Goal: Task Accomplishment & Management: Use online tool/utility

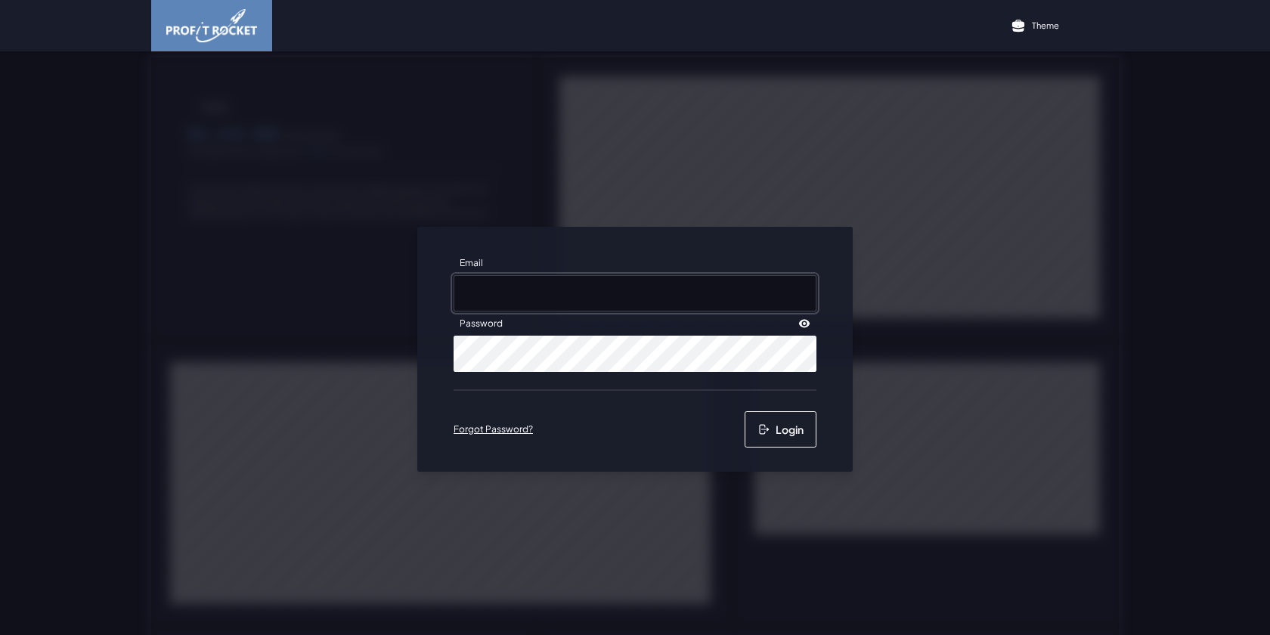
type input "[EMAIL_ADDRESS][DOMAIN_NAME]"
click at [776, 431] on button "Login" at bounding box center [781, 429] width 72 height 36
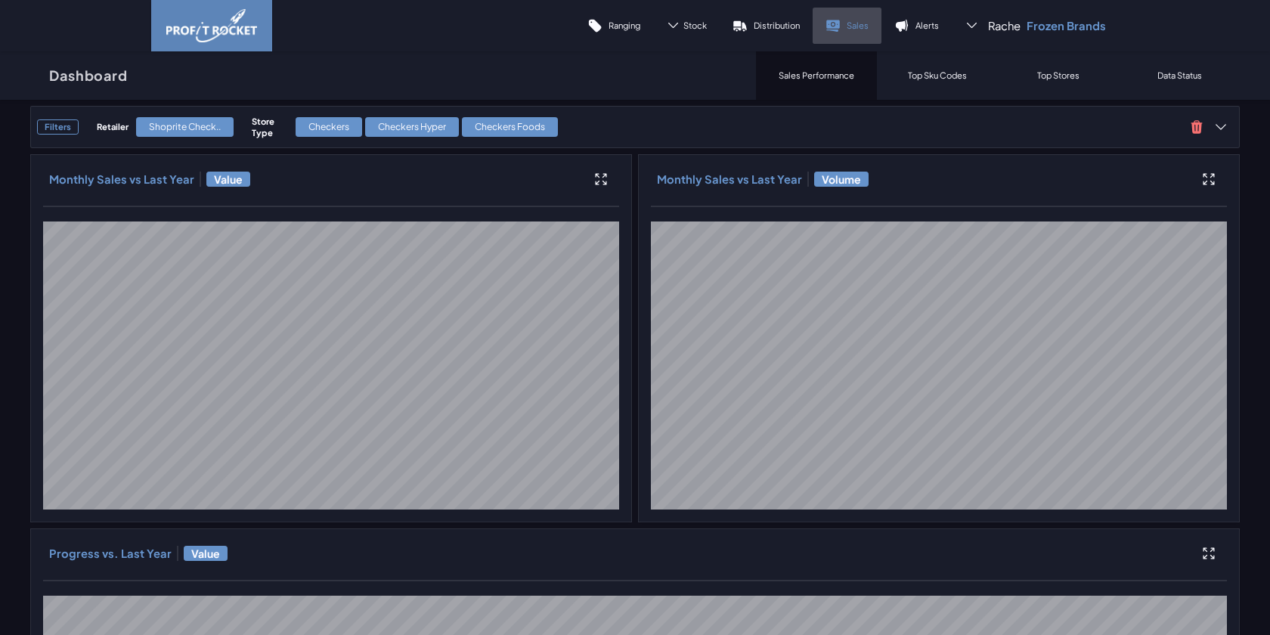
click at [839, 20] on icon at bounding box center [833, 24] width 14 height 8
